Goal: Task Accomplishment & Management: Manage account settings

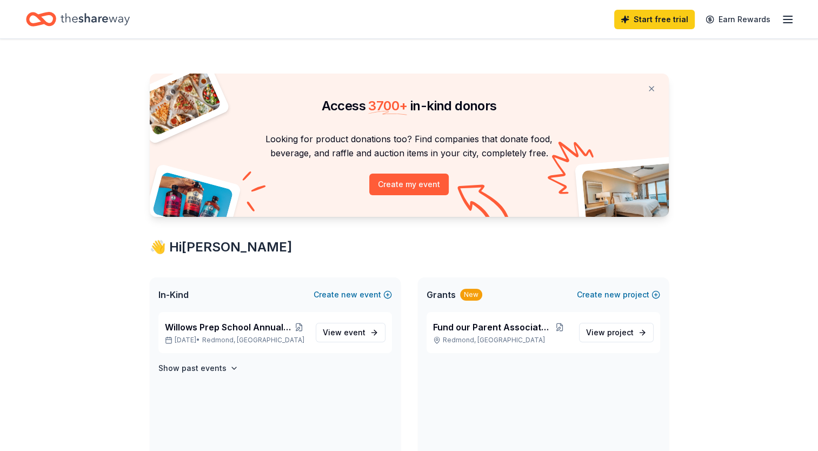
click at [783, 18] on icon "button" at bounding box center [788, 19] width 13 height 13
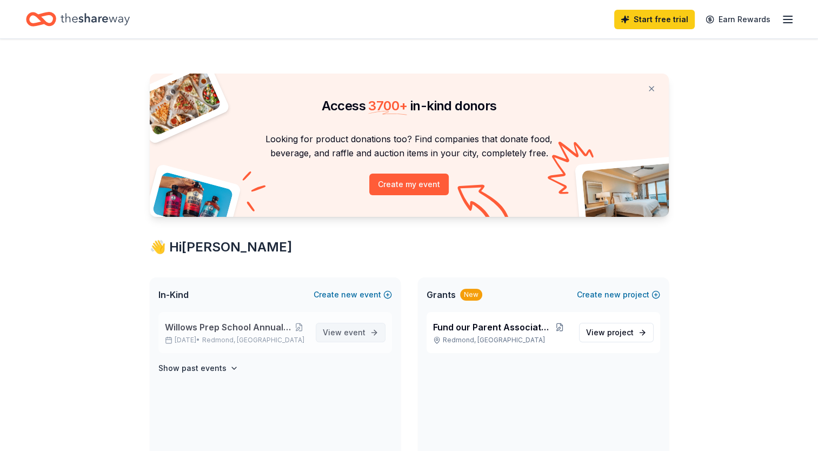
click at [337, 332] on span "View event" at bounding box center [344, 332] width 43 height 13
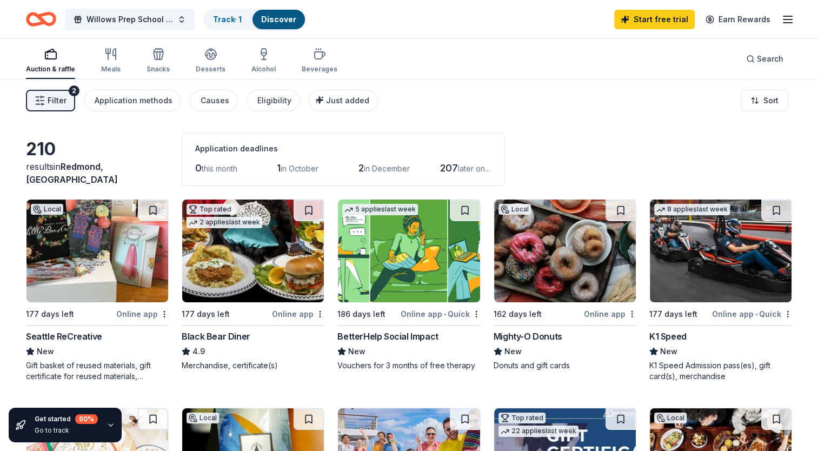
click at [794, 22] on icon "button" at bounding box center [788, 19] width 13 height 13
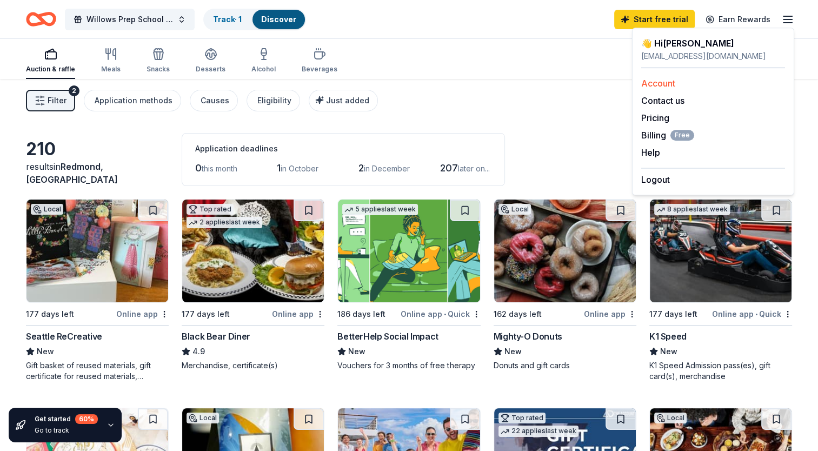
click at [668, 81] on link "Account" at bounding box center [659, 83] width 34 height 11
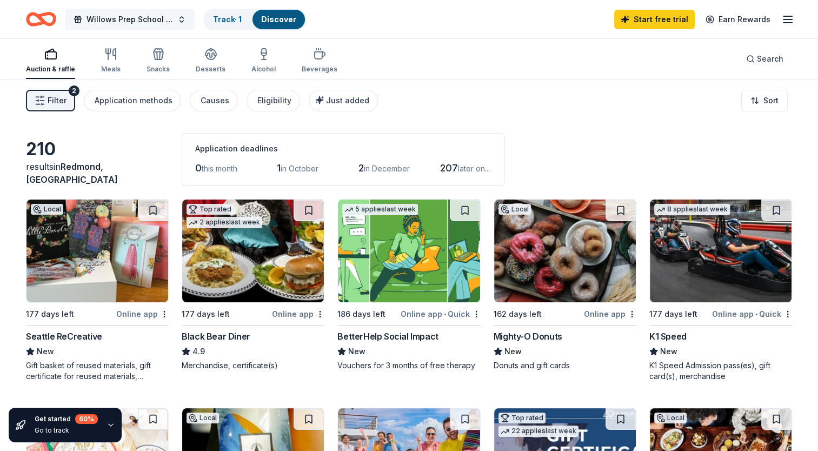
click at [176, 20] on button "Willows Prep School Annual Auction/Gala" at bounding box center [130, 20] width 130 height 22
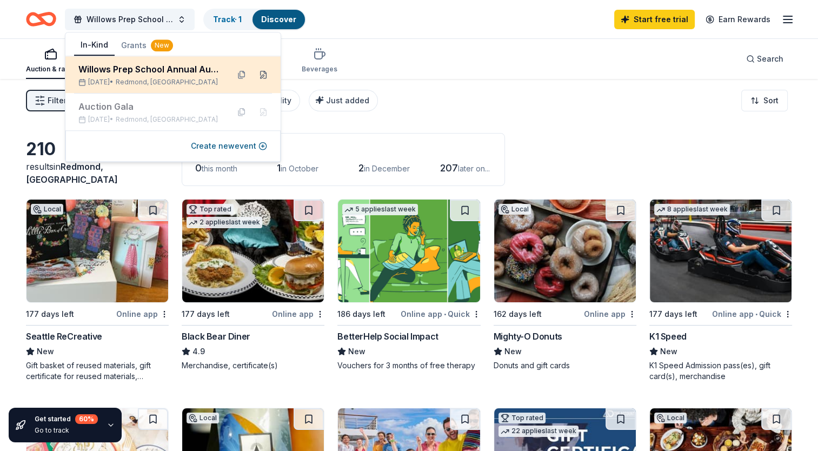
click at [266, 76] on button at bounding box center [263, 74] width 17 height 17
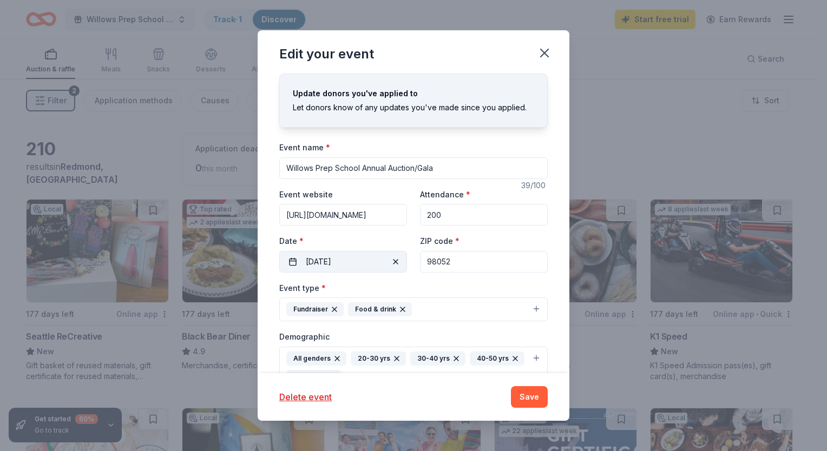
click at [355, 261] on button "[DATE]" at bounding box center [343, 262] width 128 height 22
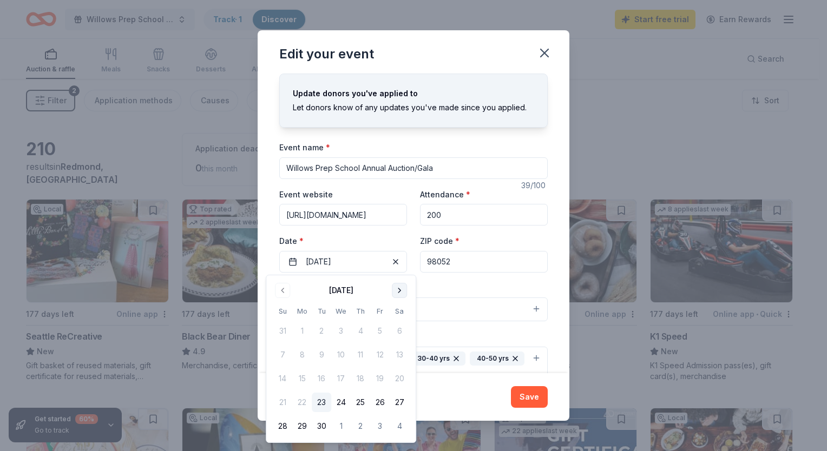
click at [398, 289] on button "Go to next month" at bounding box center [399, 290] width 15 height 15
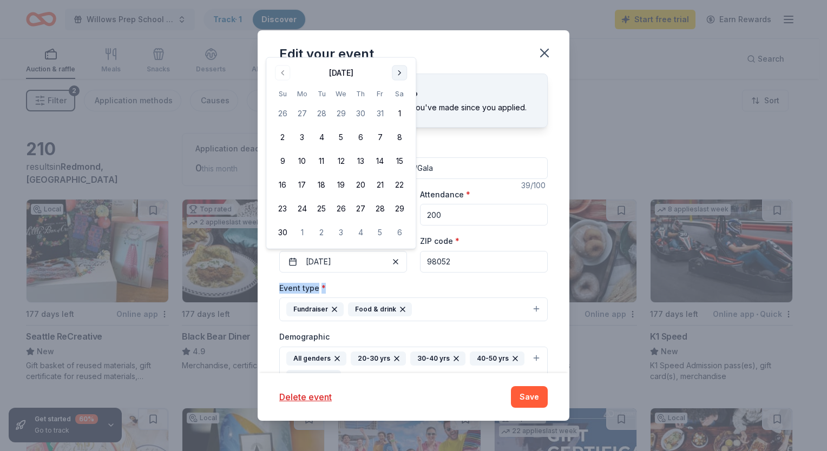
click at [398, 289] on div "Event type * Fundraiser Food & drink" at bounding box center [413, 301] width 268 height 41
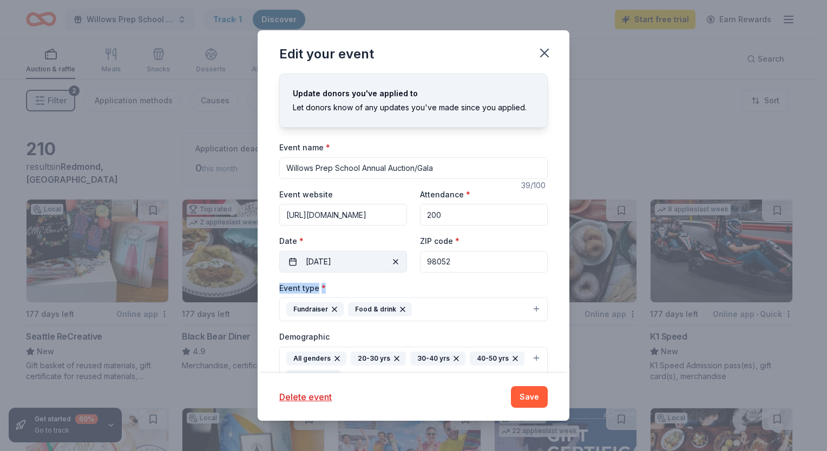
drag, startPoint x: 398, startPoint y: 289, endPoint x: 387, endPoint y: 265, distance: 26.6
click at [389, 265] on span "button" at bounding box center [395, 261] width 13 height 13
click at [348, 255] on button "Pick a date" at bounding box center [343, 262] width 128 height 22
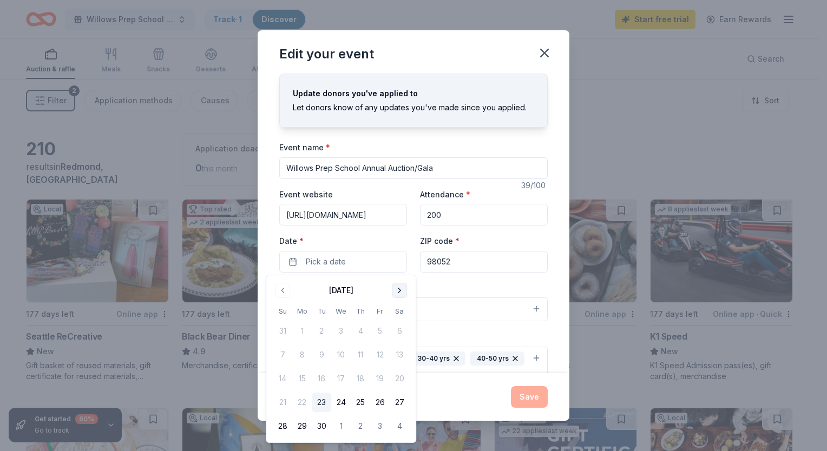
click at [398, 291] on button "Go to next month" at bounding box center [399, 290] width 15 height 15
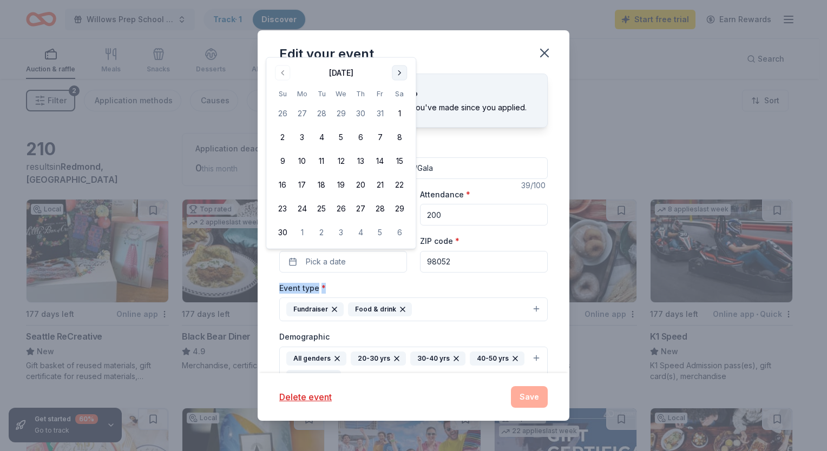
click at [398, 70] on button "Go to next month" at bounding box center [399, 72] width 15 height 15
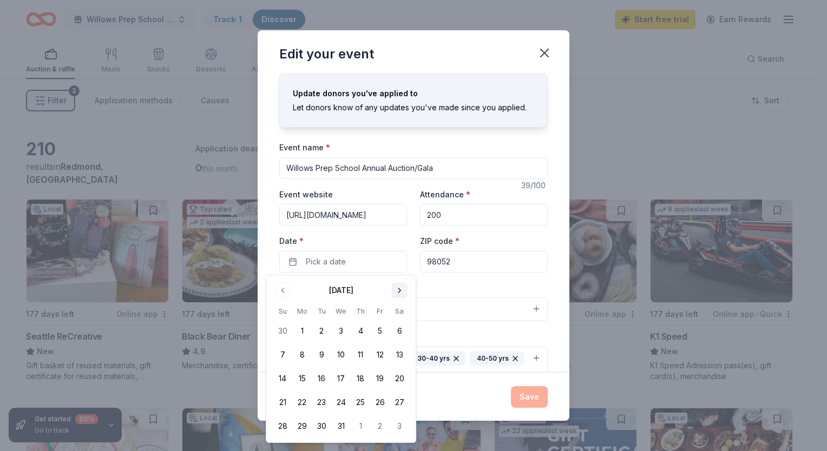
click at [402, 290] on button "Go to next month" at bounding box center [399, 290] width 15 height 15
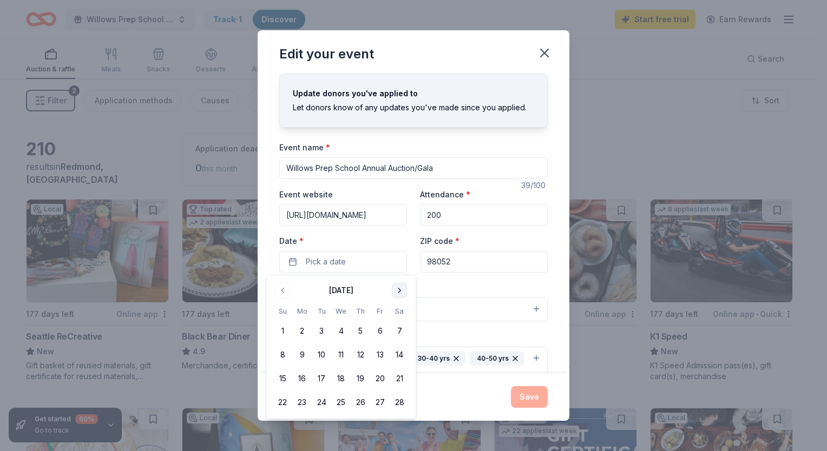
click at [402, 290] on button "Go to next month" at bounding box center [399, 290] width 15 height 15
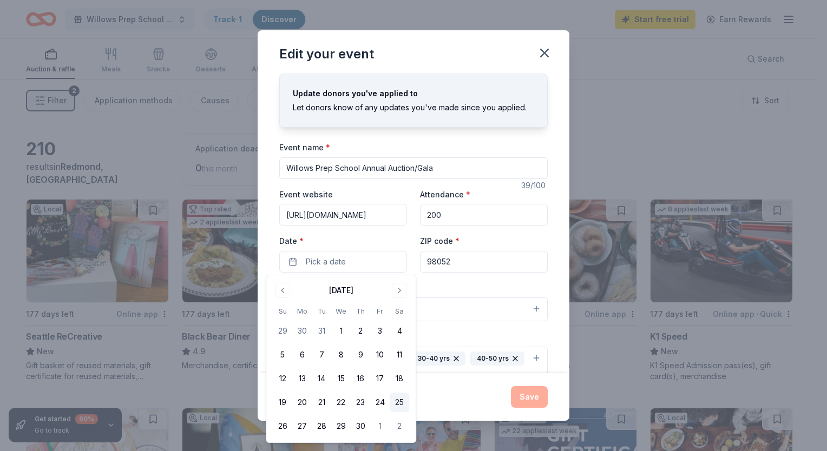
click at [398, 401] on button "25" at bounding box center [398, 402] width 19 height 19
click at [541, 395] on button "Save" at bounding box center [529, 397] width 37 height 22
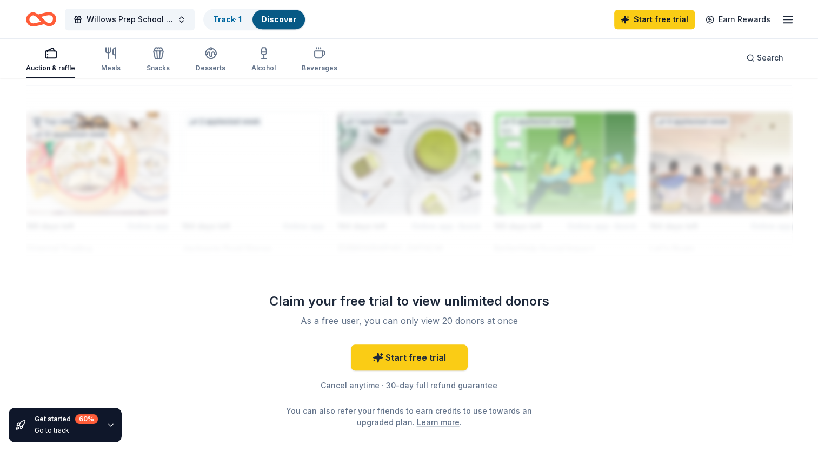
scroll to position [946, 0]
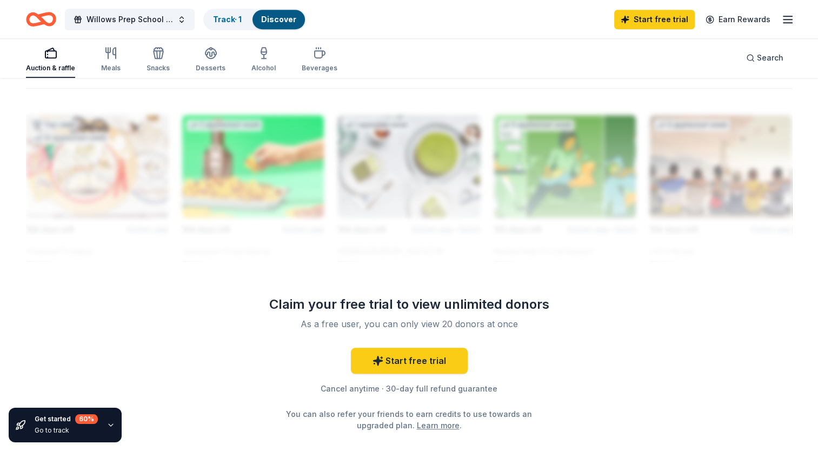
click at [437, 427] on link "Learn more" at bounding box center [438, 425] width 43 height 11
click at [670, 25] on link "Start free trial" at bounding box center [655, 19] width 81 height 19
click at [108, 423] on icon "button" at bounding box center [111, 425] width 9 height 9
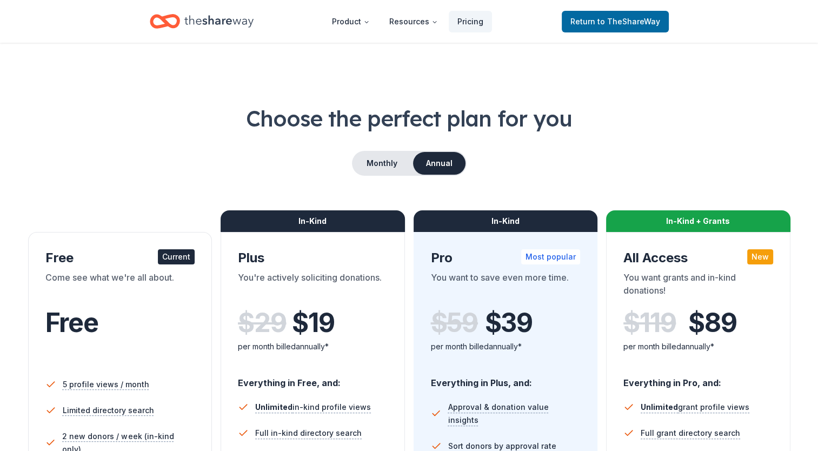
click at [721, 123] on h1 "Choose the perfect plan for you" at bounding box center [409, 118] width 767 height 30
